Goal: Task Accomplishment & Management: Use online tool/utility

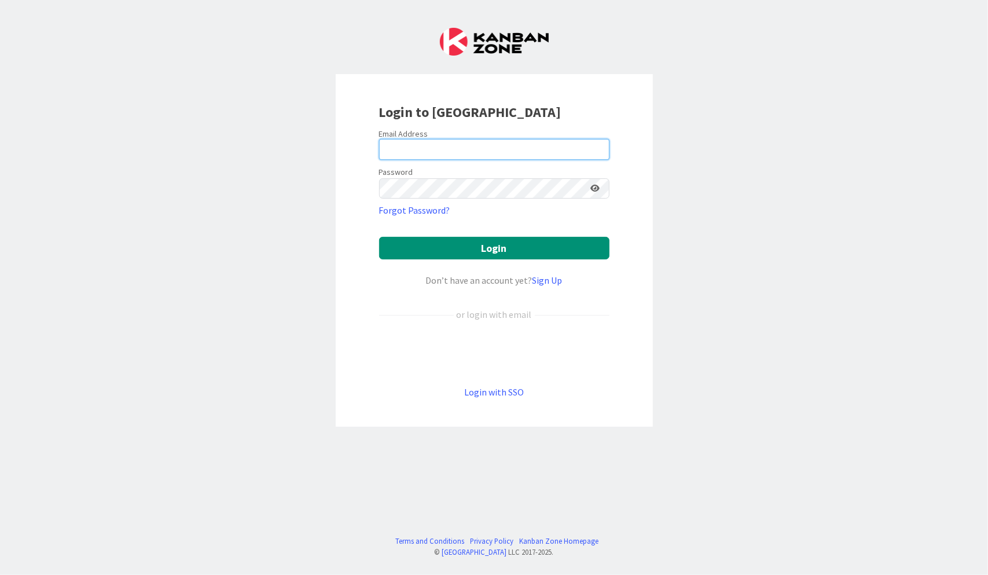
click at [555, 149] on input "email" at bounding box center [494, 149] width 230 height 21
type input "[PERSON_NAME][EMAIL_ADDRESS][DOMAIN_NAME]"
click at [596, 184] on icon at bounding box center [595, 188] width 9 height 8
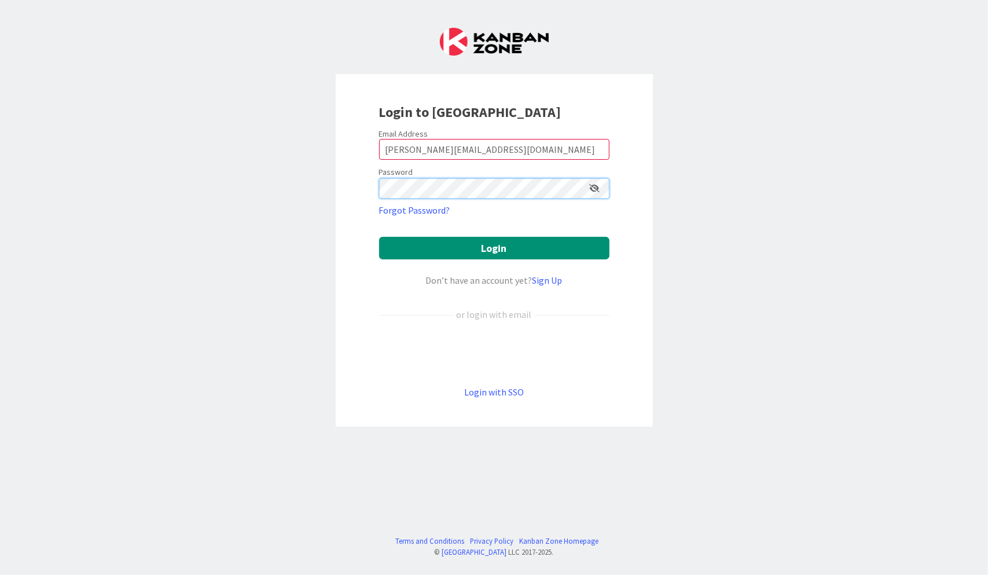
click at [379, 237] on button "Login" at bounding box center [494, 248] width 230 height 23
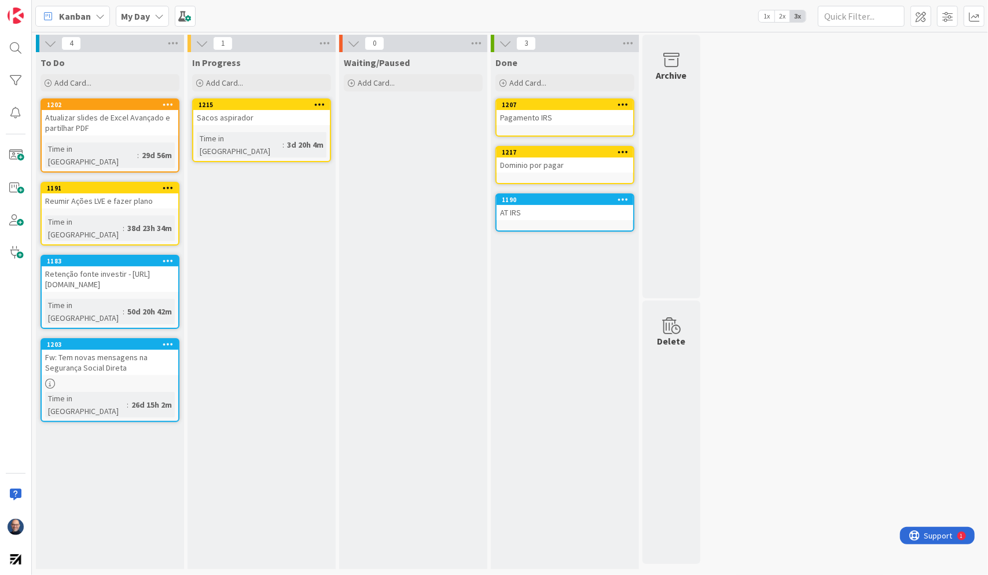
click at [98, 17] on icon at bounding box center [100, 16] width 9 height 9
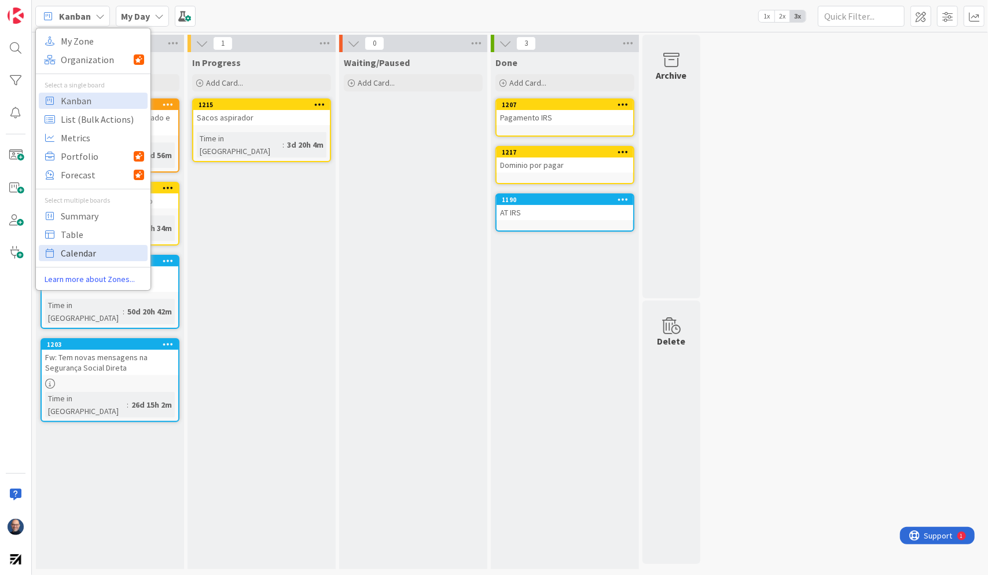
click at [111, 250] on span "Calendar" at bounding box center [102, 252] width 83 height 17
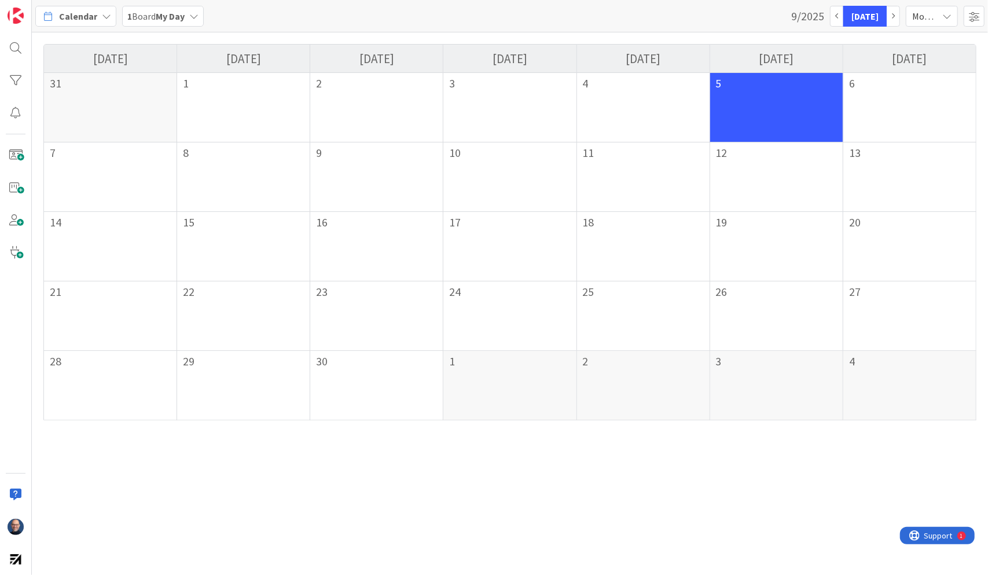
click at [104, 14] on icon at bounding box center [106, 16] width 9 height 9
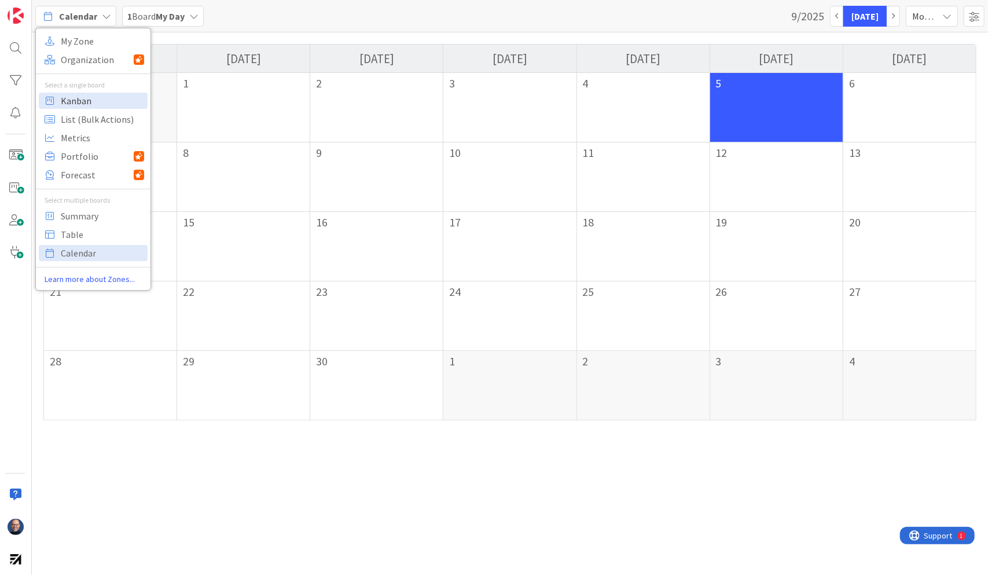
click at [96, 100] on span "Kanban" at bounding box center [102, 100] width 83 height 17
